Goal: Find contact information: Find contact information

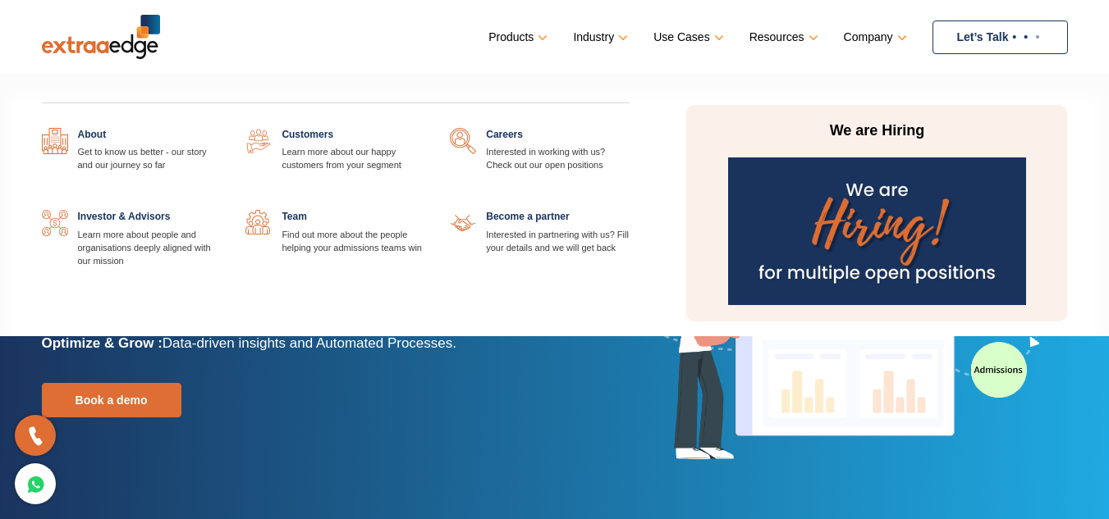
click at [629, 128] on link at bounding box center [629, 128] width 0 height 0
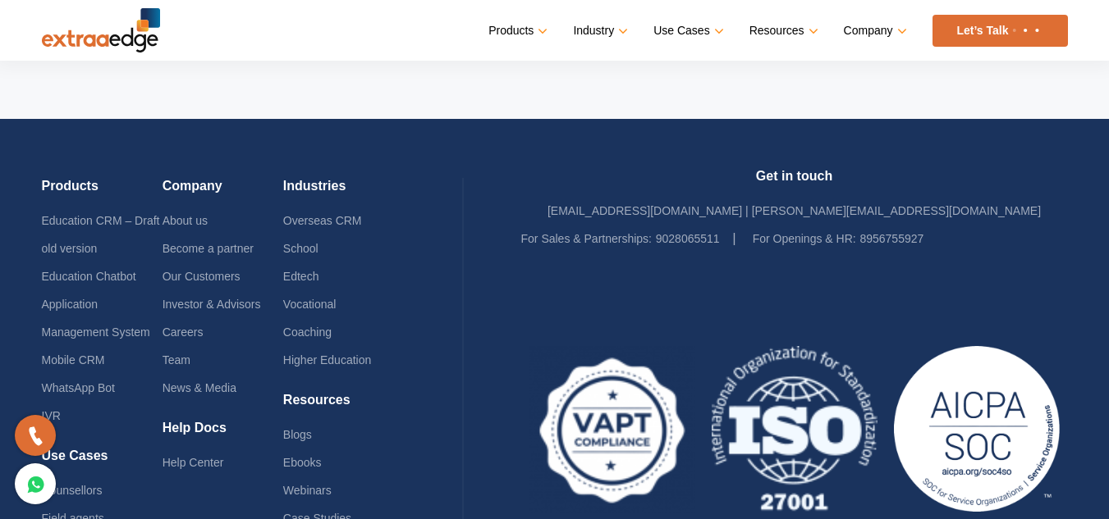
scroll to position [3396, 0]
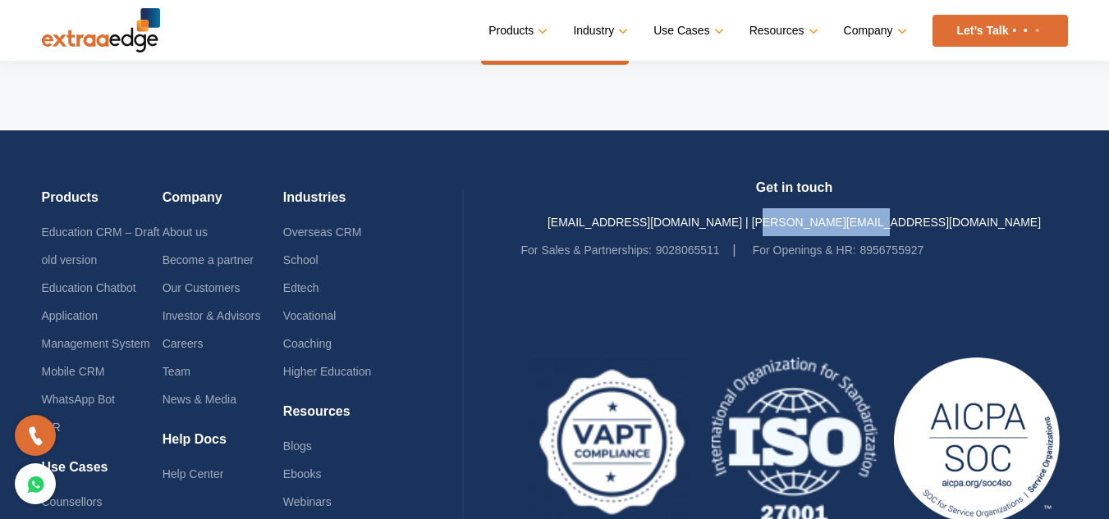
drag, startPoint x: 963, startPoint y: 144, endPoint x: 831, endPoint y: 156, distance: 132.6
click at [831, 180] on div "Get in touch sales@theextraaedge.com | ratnali@theextraaedge.com For Sales & Pa…" at bounding box center [794, 222] width 547 height 85
copy link "@theextraaedge.com"
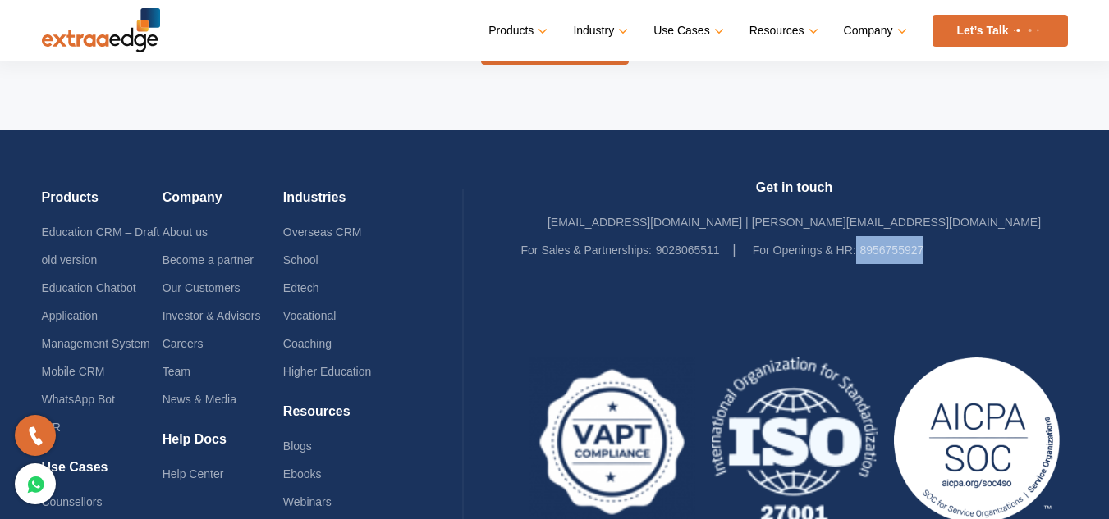
drag, startPoint x: 955, startPoint y: 187, endPoint x: 857, endPoint y: 181, distance: 98.7
click at [857, 236] on ul "For Sales & Partnerships: 9028065511 For Openings & HR: 8956755927" at bounding box center [794, 250] width 547 height 28
copy li "8956755927"
